Goal: Task Accomplishment & Management: Use online tool/utility

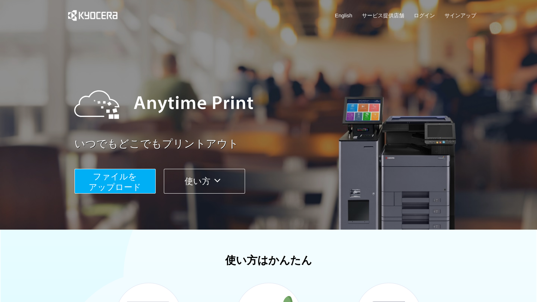
click at [134, 181] on span "ファイルを ​​アップロード" at bounding box center [115, 182] width 53 height 20
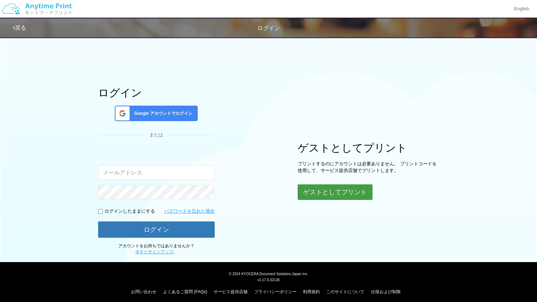
click at [327, 193] on button "ゲストとしてプリント" at bounding box center [335, 192] width 75 height 16
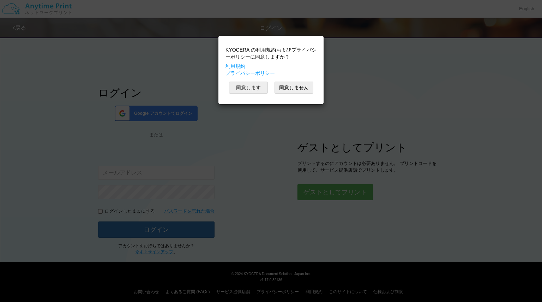
click at [264, 87] on button "同意します" at bounding box center [248, 88] width 39 height 12
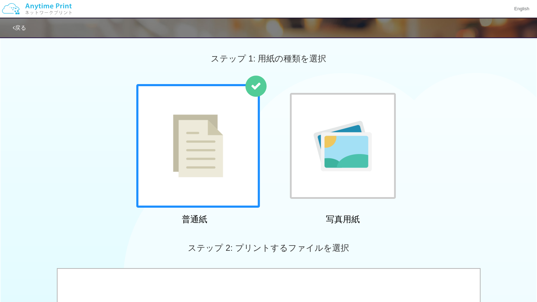
click at [238, 121] on div at bounding box center [198, 146] width 124 height 124
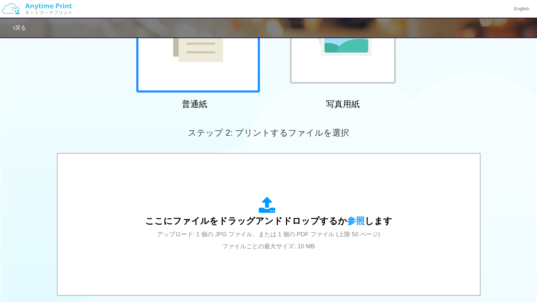
scroll to position [126, 0]
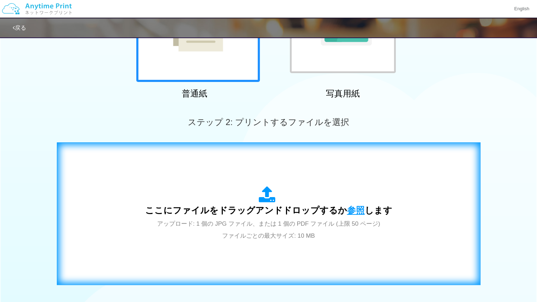
click at [353, 209] on span "参照" at bounding box center [356, 210] width 18 height 10
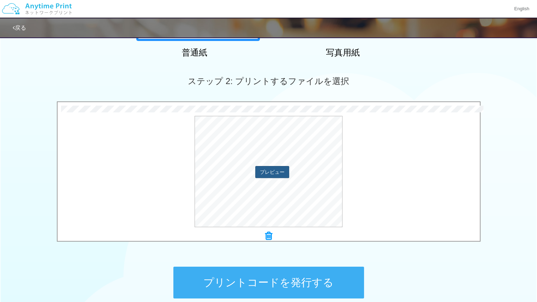
scroll to position [165, 0]
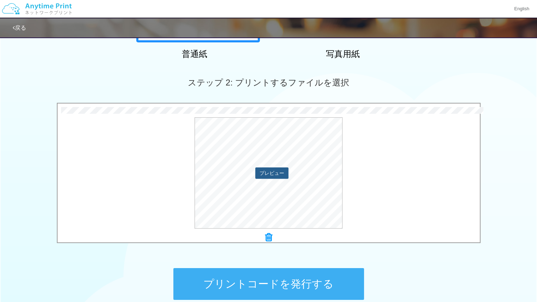
click at [278, 174] on button "プレビュー" at bounding box center [271, 172] width 33 height 11
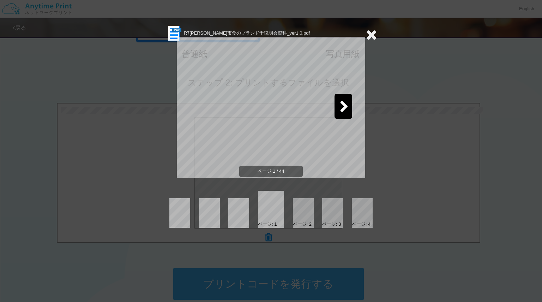
click at [342, 113] on icon at bounding box center [344, 107] width 9 height 12
click at [371, 33] on icon at bounding box center [371, 35] width 11 height 14
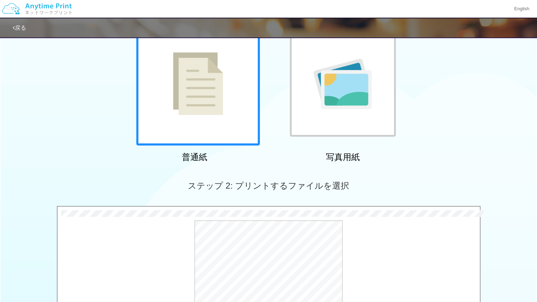
scroll to position [63, 0]
